Goal: Task Accomplishment & Management: Manage account settings

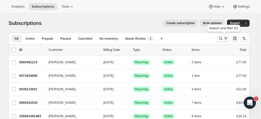
click at [222, 37] on icon "Search and filter results" at bounding box center [220, 38] width 3 height 3
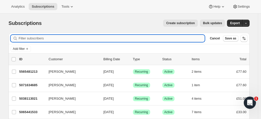
click at [118, 38] on input "Filter subscribers" at bounding box center [112, 38] width 186 height 7
paste input "[PERSON_NAME]"
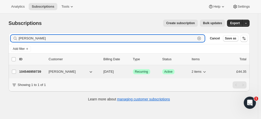
type input "[PERSON_NAME]"
click at [40, 70] on p "104546959739" at bounding box center [31, 71] width 25 height 5
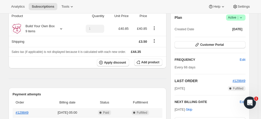
scroll to position [46, 0]
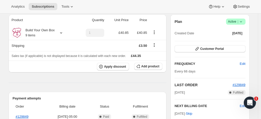
click at [235, 20] on span "Active |" at bounding box center [235, 21] width 15 height 5
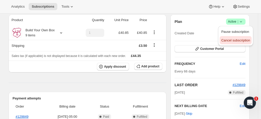
click at [237, 38] on span "Cancel subscription" at bounding box center [235, 40] width 29 height 4
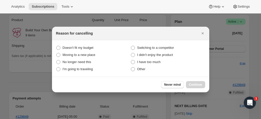
drag, startPoint x: 132, startPoint y: 68, endPoint x: 159, endPoint y: 74, distance: 28.0
click at [132, 68] on span ":rbv:" at bounding box center [133, 69] width 4 height 4
click at [131, 67] on input "Other" at bounding box center [131, 67] width 0 height 0
radio input "true"
click at [198, 83] on span "Continue" at bounding box center [195, 84] width 13 height 4
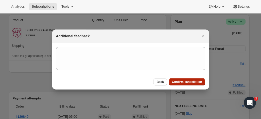
click at [195, 80] on span "Confirm cancellation" at bounding box center [187, 82] width 30 height 4
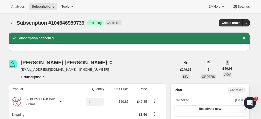
scroll to position [0, 0]
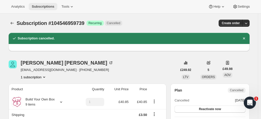
click at [43, 6] on span "Subscriptions" at bounding box center [43, 7] width 23 height 4
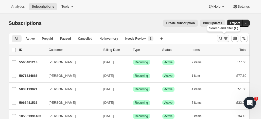
click at [221, 36] on icon "Search and filter results" at bounding box center [220, 38] width 5 height 5
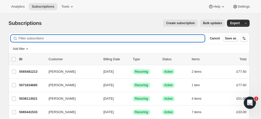
click at [41, 38] on input "Filter subscribers" at bounding box center [112, 38] width 186 height 7
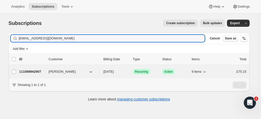
type input "[EMAIL_ADDRESS][DOMAIN_NAME]"
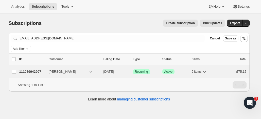
click at [50, 69] on span "[PERSON_NAME]" at bounding box center [62, 71] width 27 height 5
click at [44, 70] on p "111089942907" at bounding box center [31, 71] width 25 height 5
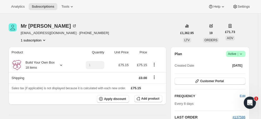
scroll to position [79, 0]
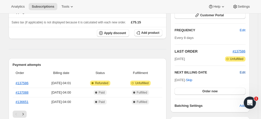
click at [244, 71] on span "Edit" at bounding box center [243, 72] width 6 height 5
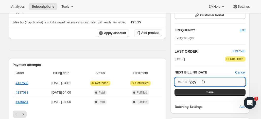
click at [208, 80] on input "[DATE]" at bounding box center [209, 81] width 71 height 9
click at [207, 81] on input "[DATE]" at bounding box center [209, 81] width 71 height 9
type input "[DATE]"
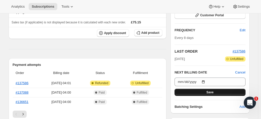
click at [198, 90] on button "Save" at bounding box center [209, 91] width 71 height 7
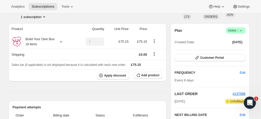
scroll to position [0, 0]
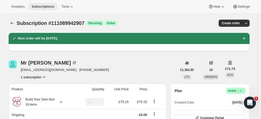
click at [47, 7] on span "Subscriptions" at bounding box center [43, 7] width 23 height 4
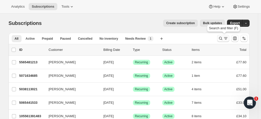
click at [221, 36] on icon "Search and filter results" at bounding box center [220, 38] width 5 height 5
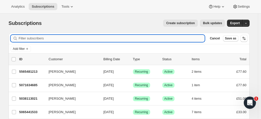
click at [116, 36] on input "Filter subscribers" at bounding box center [112, 38] width 186 height 7
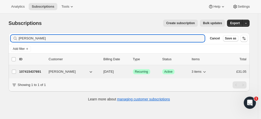
type input "[PERSON_NAME]"
click at [34, 69] on p "107415437691" at bounding box center [31, 71] width 25 height 5
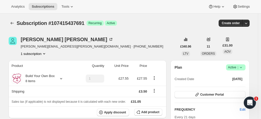
click at [236, 66] on span "Active |" at bounding box center [235, 67] width 15 height 5
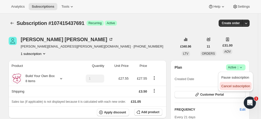
click at [232, 83] on span "Cancel subscription" at bounding box center [235, 85] width 29 height 5
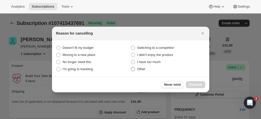
click at [133, 69] on span ":r1ck:" at bounding box center [133, 69] width 4 height 4
click at [131, 67] on input "Other" at bounding box center [131, 67] width 0 height 0
radio input "true"
click at [202, 84] on button "Continue" at bounding box center [195, 84] width 19 height 7
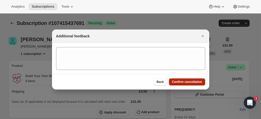
click at [191, 80] on span "Confirm cancellation" at bounding box center [187, 82] width 30 height 4
